Goal: Information Seeking & Learning: Learn about a topic

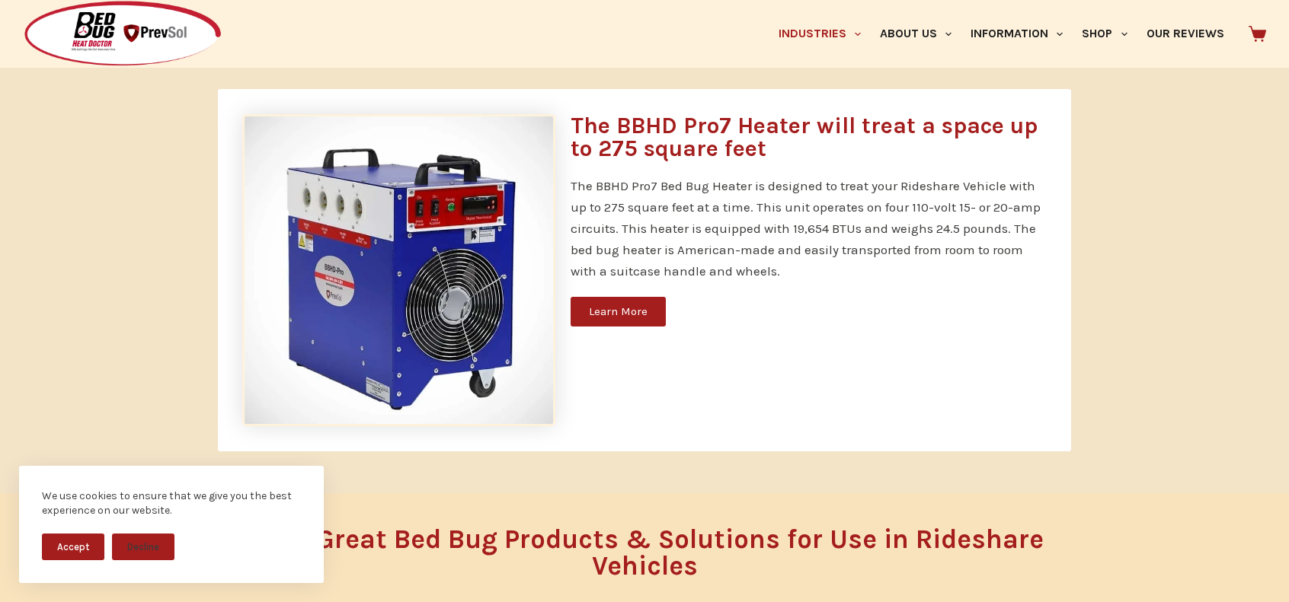
scroll to position [961, 0]
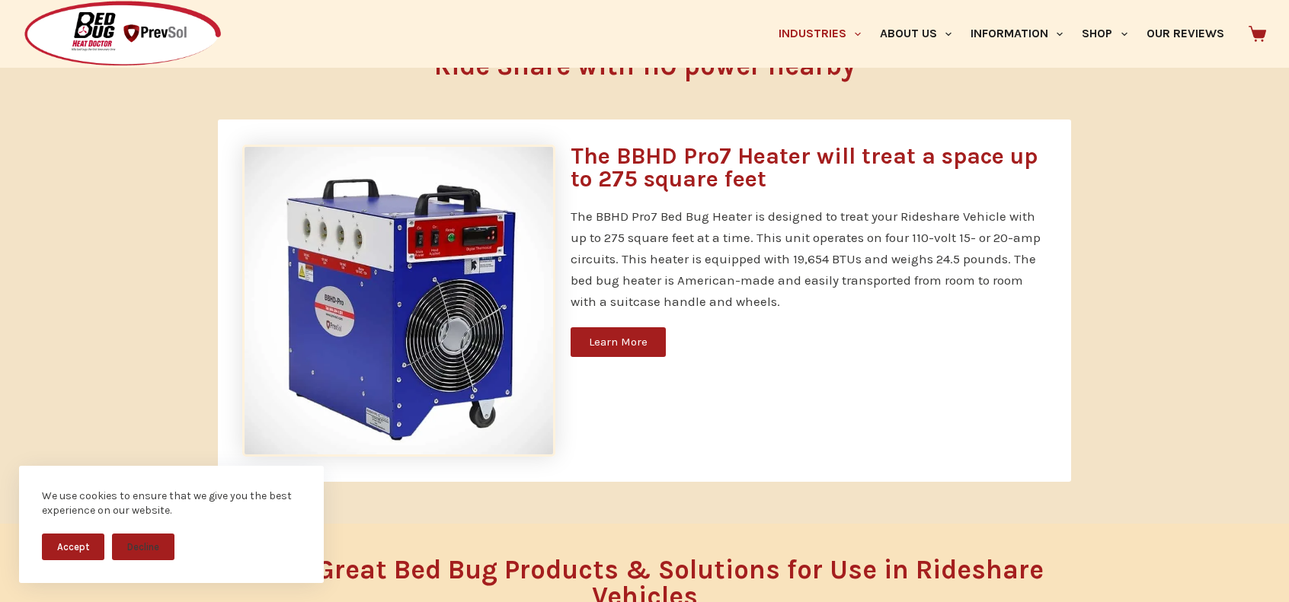
click at [624, 342] on span "Learn More" at bounding box center [618, 342] width 59 height 11
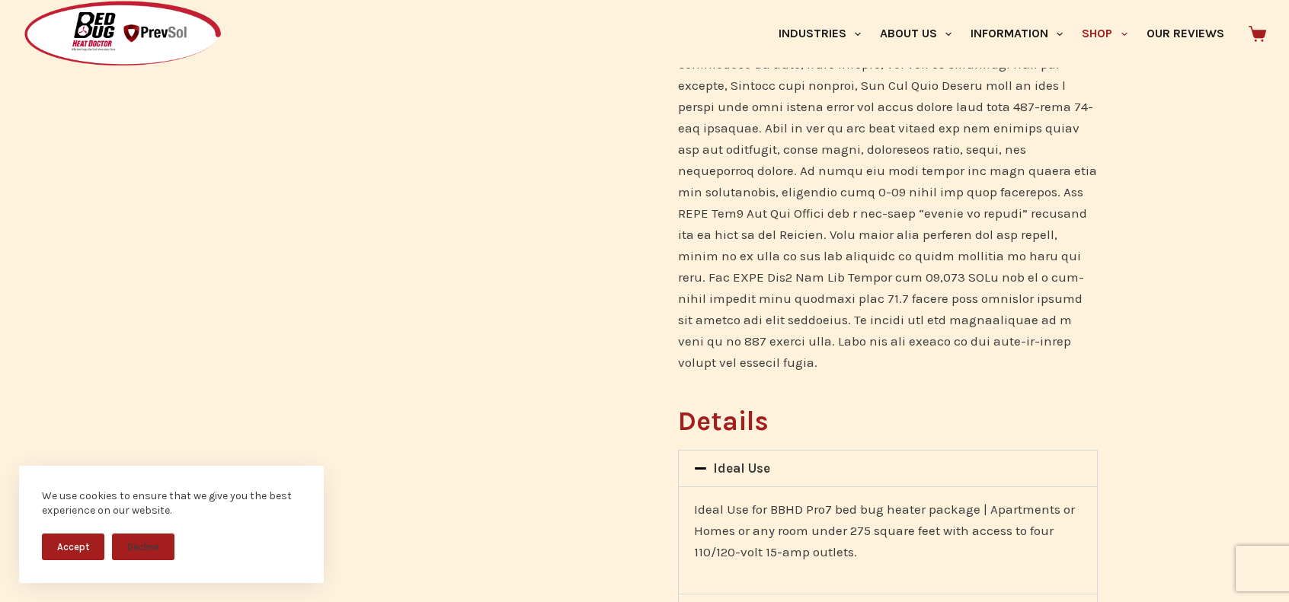
scroll to position [685, 0]
